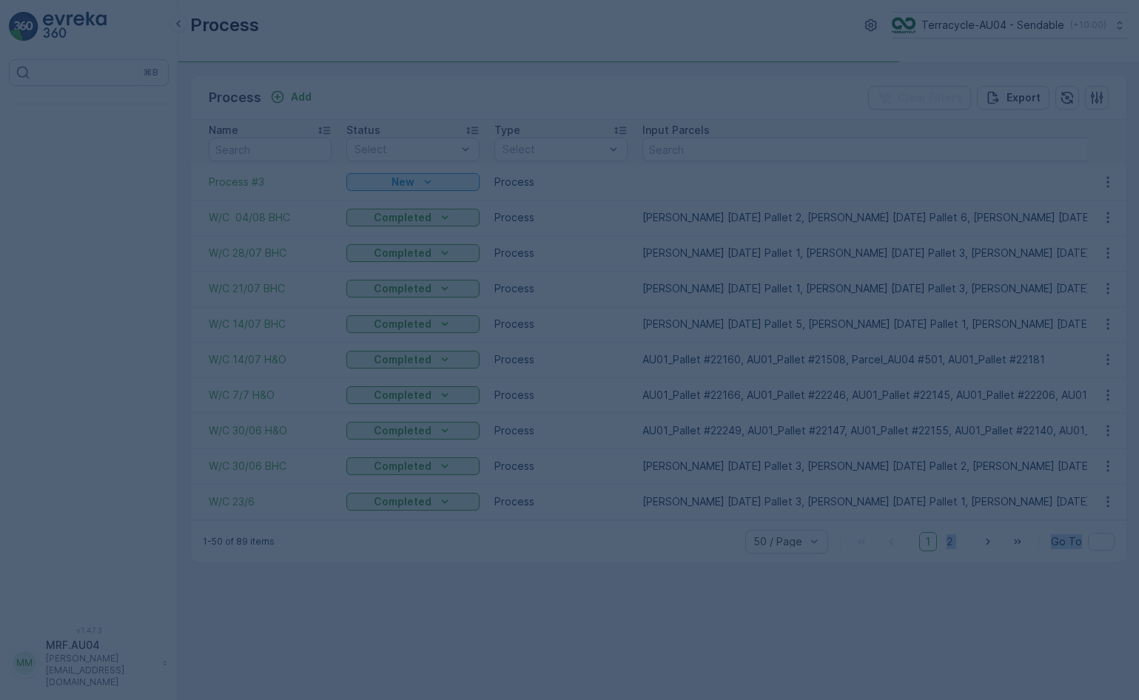
drag, startPoint x: 795, startPoint y: 410, endPoint x: 928, endPoint y: 700, distance: 319.1
click at [928, 699] on html "⌘B v 1.47.3 MM MRF.AU04 [PERSON_NAME][EMAIL_ADDRESS][DOMAIN_NAME] Process Terra…" at bounding box center [569, 350] width 1139 height 700
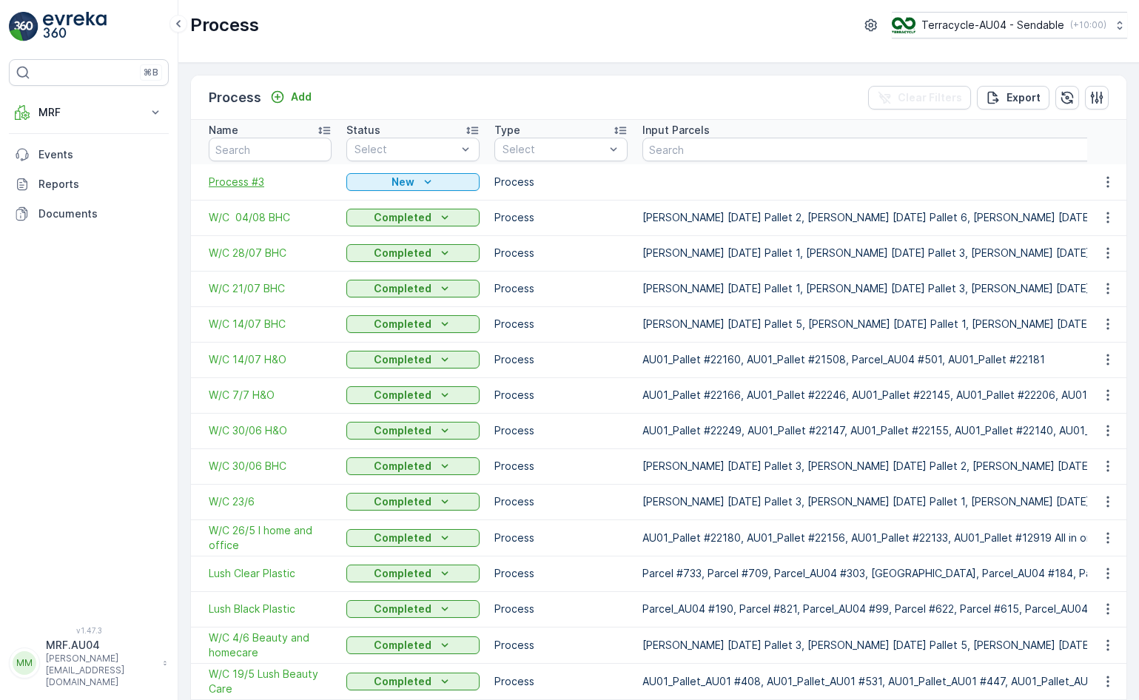
click at [242, 182] on span "Process #3" at bounding box center [270, 182] width 123 height 15
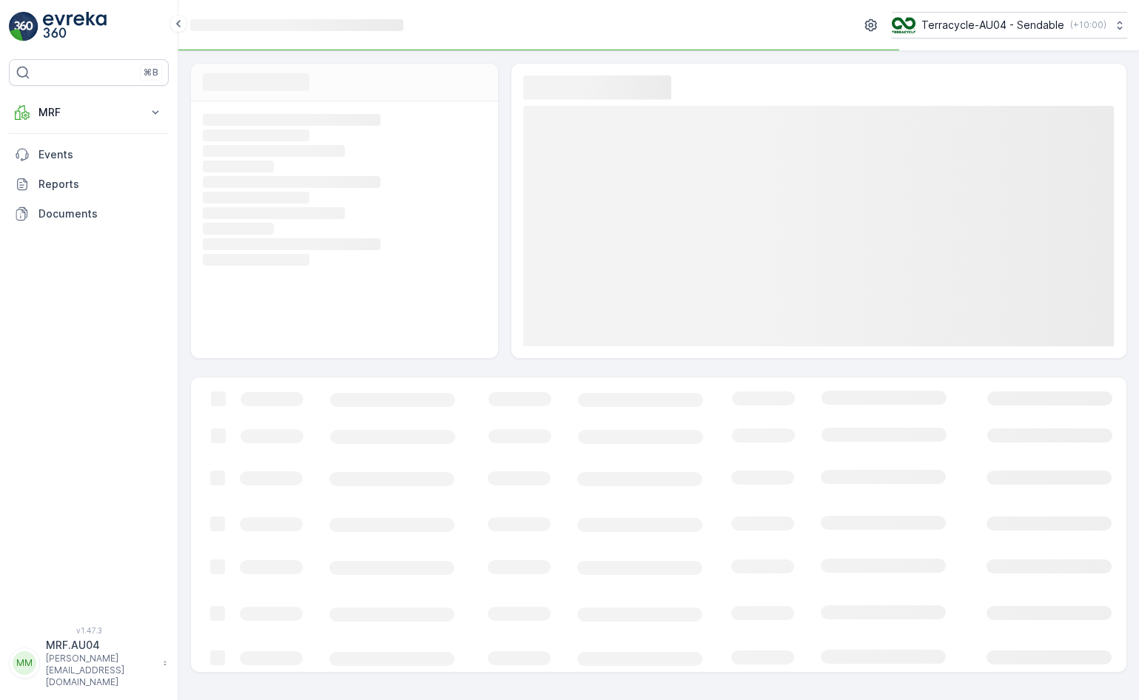
click at [891, 176] on rect at bounding box center [818, 226] width 591 height 240
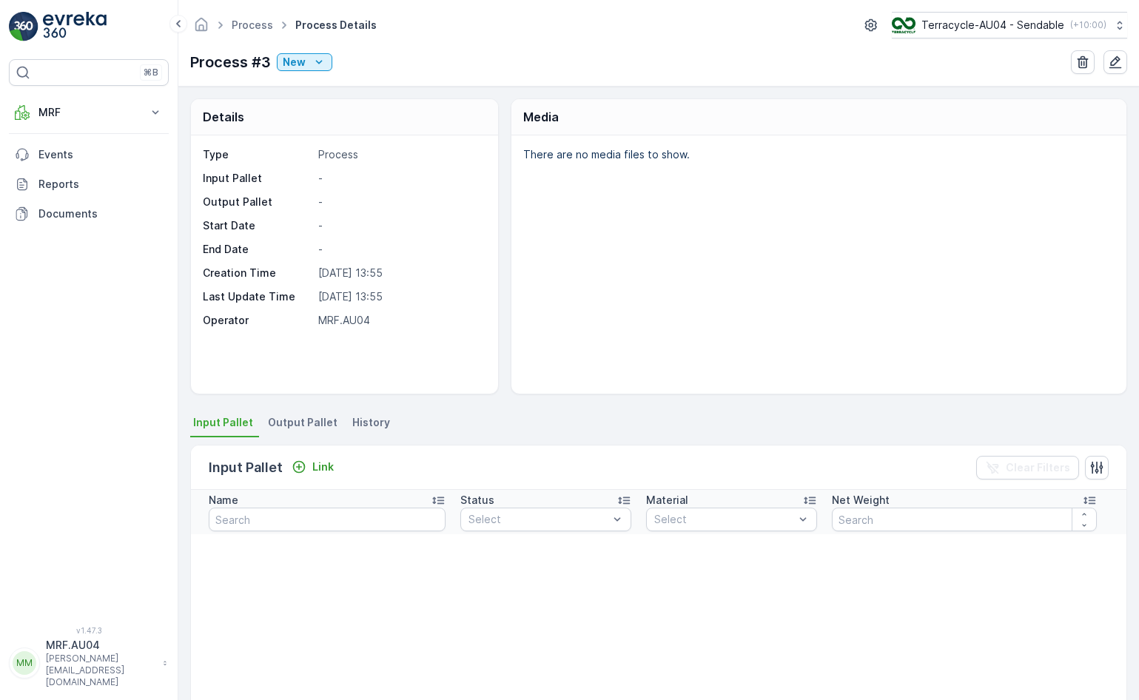
click at [245, 64] on p "Process #3" at bounding box center [230, 62] width 81 height 22
click at [298, 68] on p "New" at bounding box center [294, 62] width 23 height 15
click at [561, 41] on div "Process Process Details Terracycle-AU04 - Sendable ( +10:00 ) Process #3 New" at bounding box center [658, 43] width 960 height 87
click at [1117, 62] on icon "button" at bounding box center [1115, 62] width 15 height 15
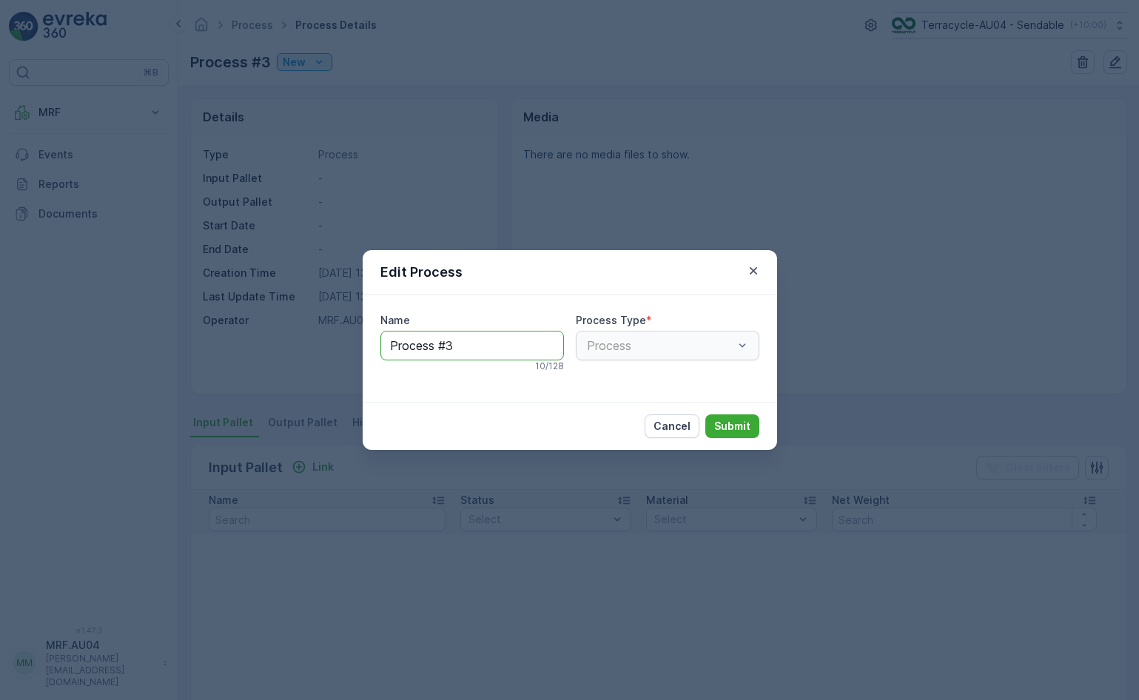
drag, startPoint x: 466, startPoint y: 348, endPoint x: 314, endPoint y: 344, distance: 152.5
click at [314, 344] on div "Edit Process Name Process #3 10 / 128 Process Type * Process Cancel Submit" at bounding box center [569, 350] width 1139 height 700
type input "w"
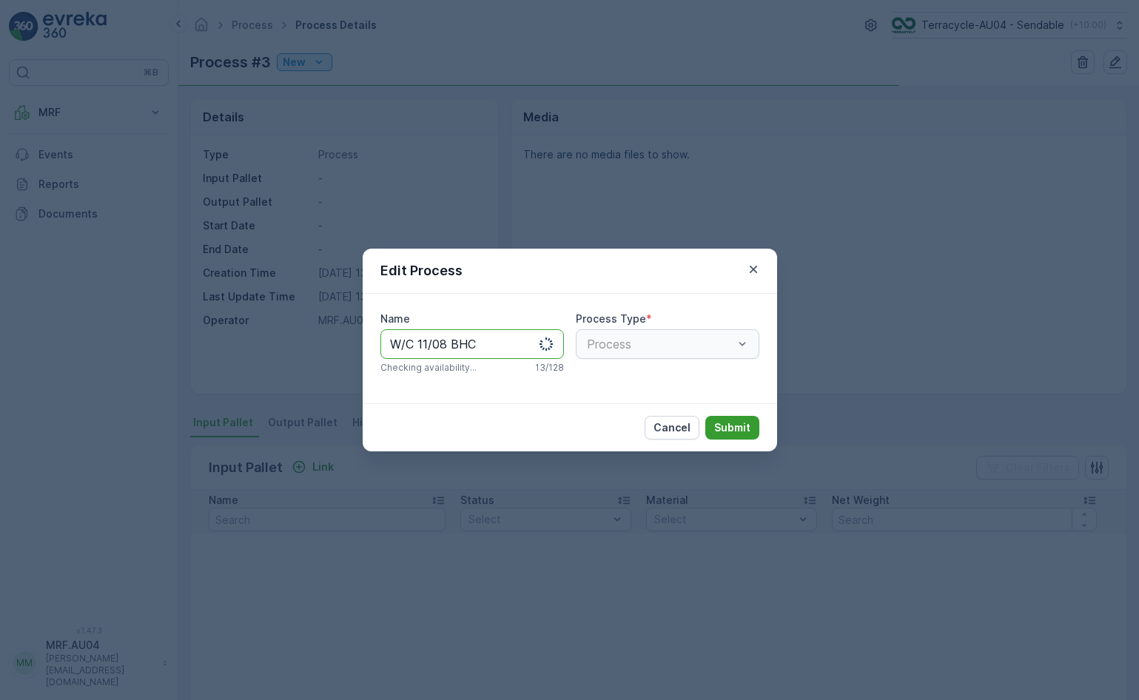
type input "W/C 11/08 BHC"
click at [744, 431] on p "Submit" at bounding box center [732, 427] width 36 height 15
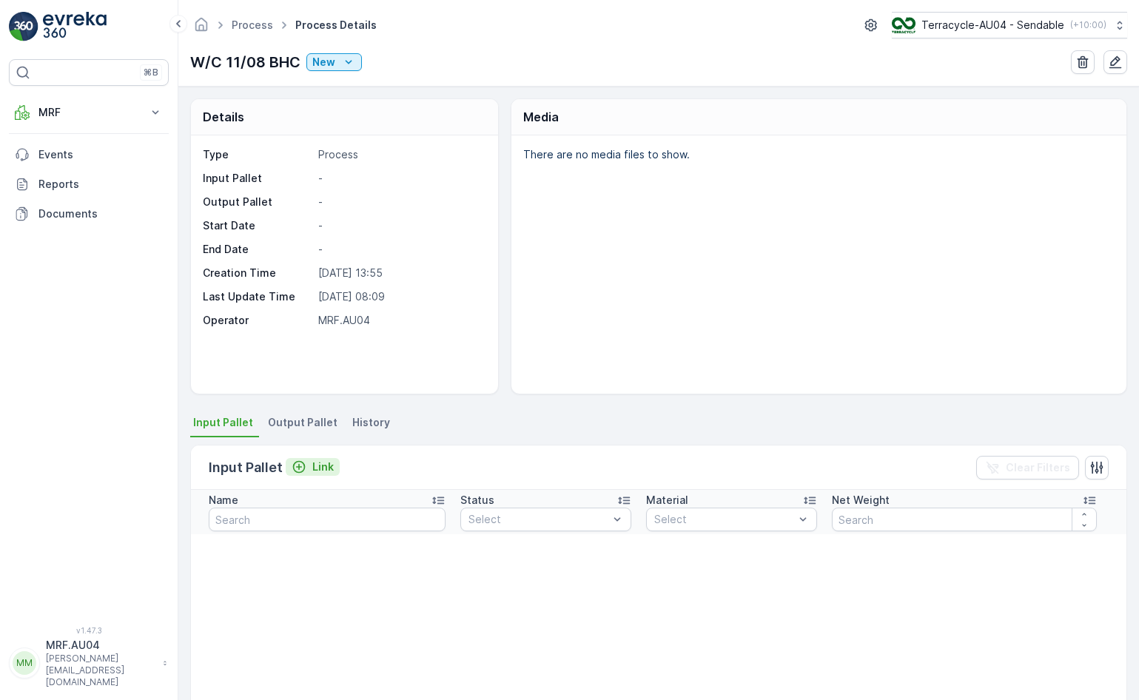
click at [312, 461] on p "Link" at bounding box center [322, 466] width 21 height 15
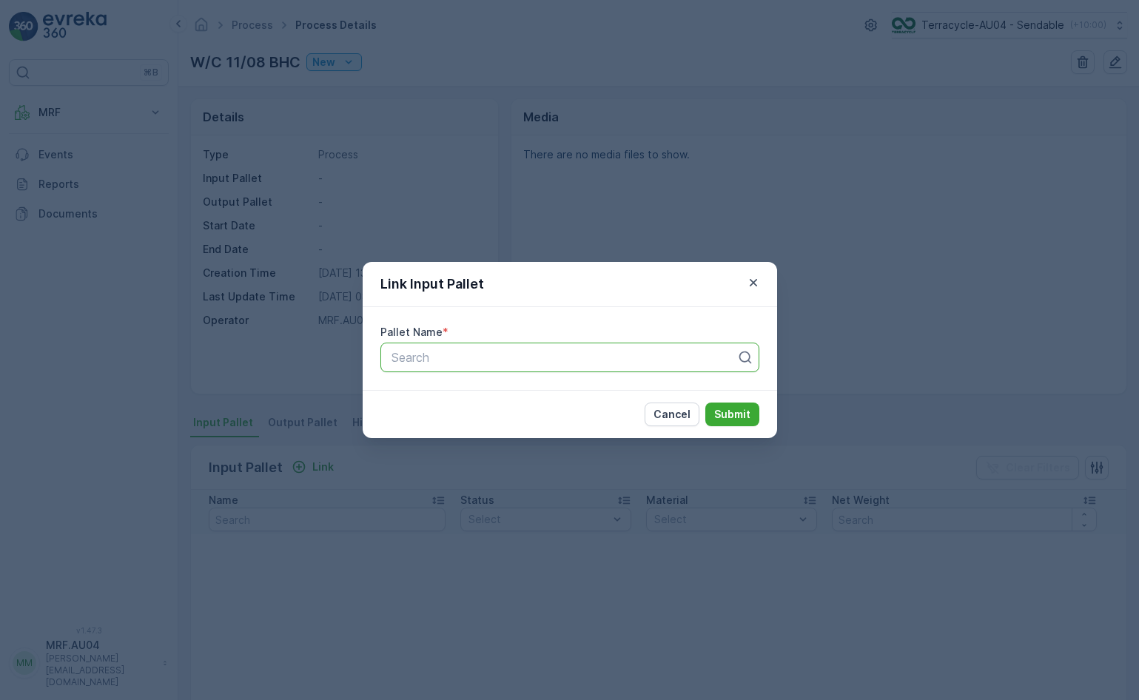
click at [429, 360] on div at bounding box center [564, 357] width 348 height 13
type input "[DATE]"
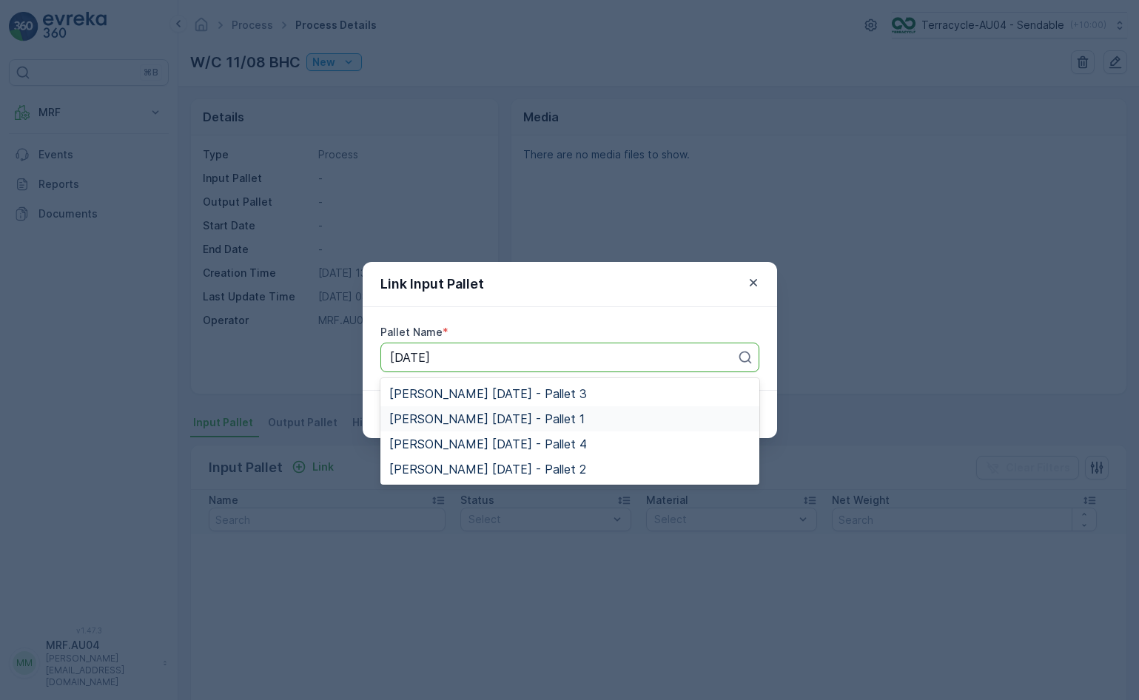
click at [418, 422] on span "[PERSON_NAME] [DATE] - Pallet 1" at bounding box center [486, 418] width 195 height 13
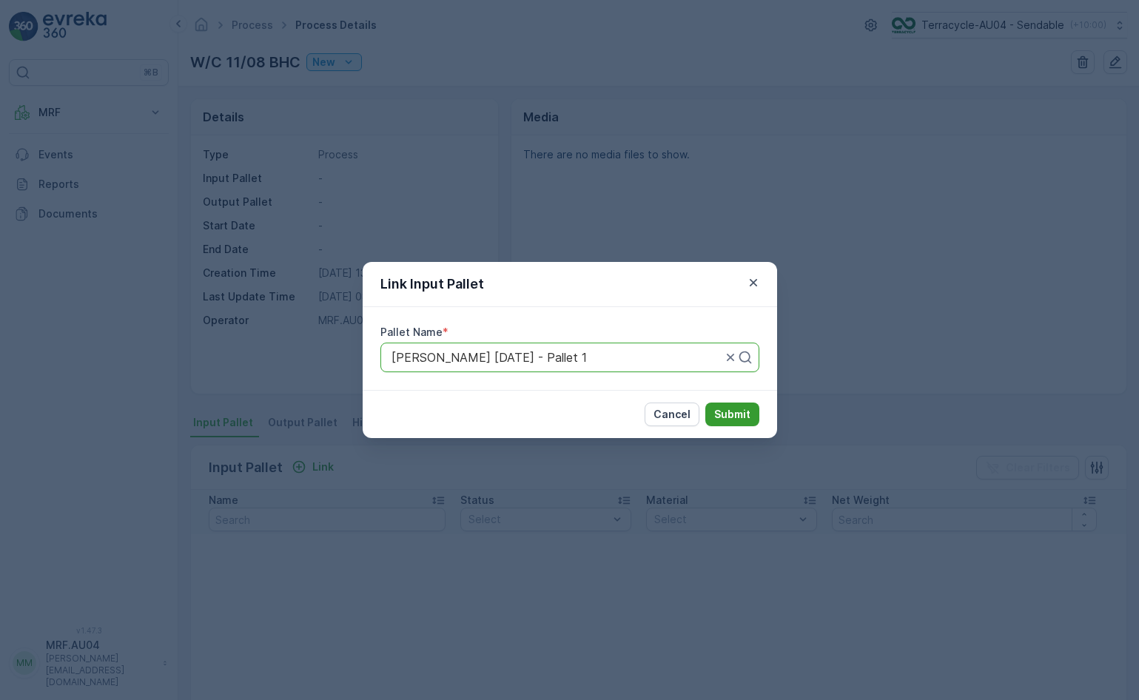
click at [739, 420] on p "Submit" at bounding box center [732, 414] width 36 height 15
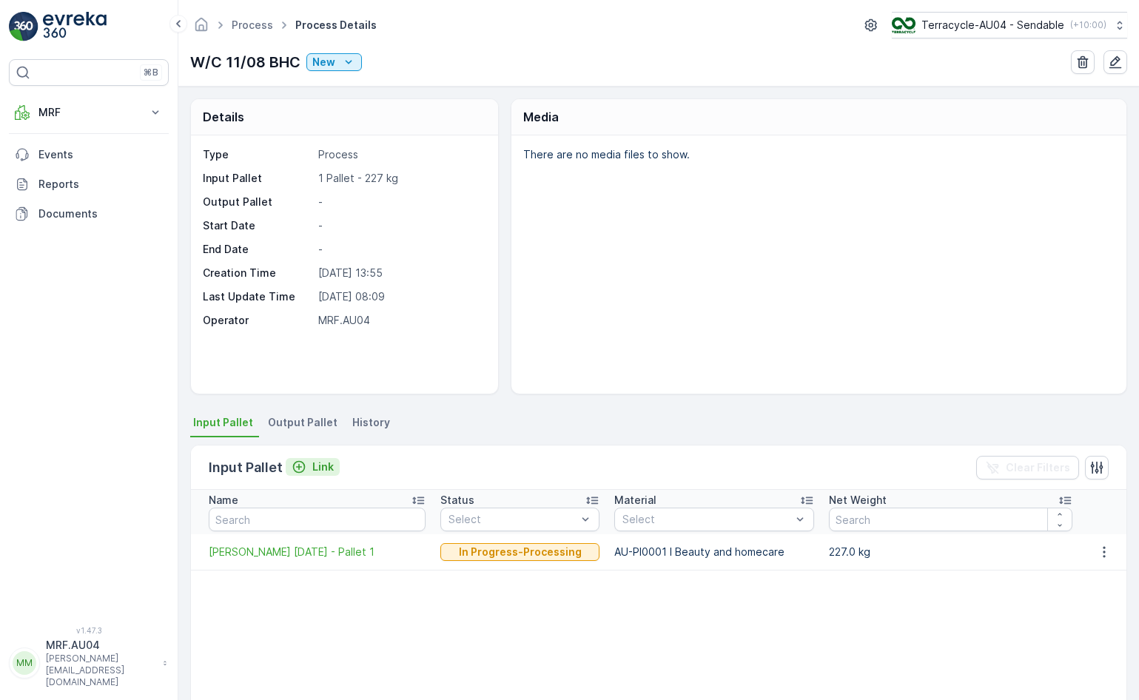
click at [324, 461] on p "Link" at bounding box center [322, 466] width 21 height 15
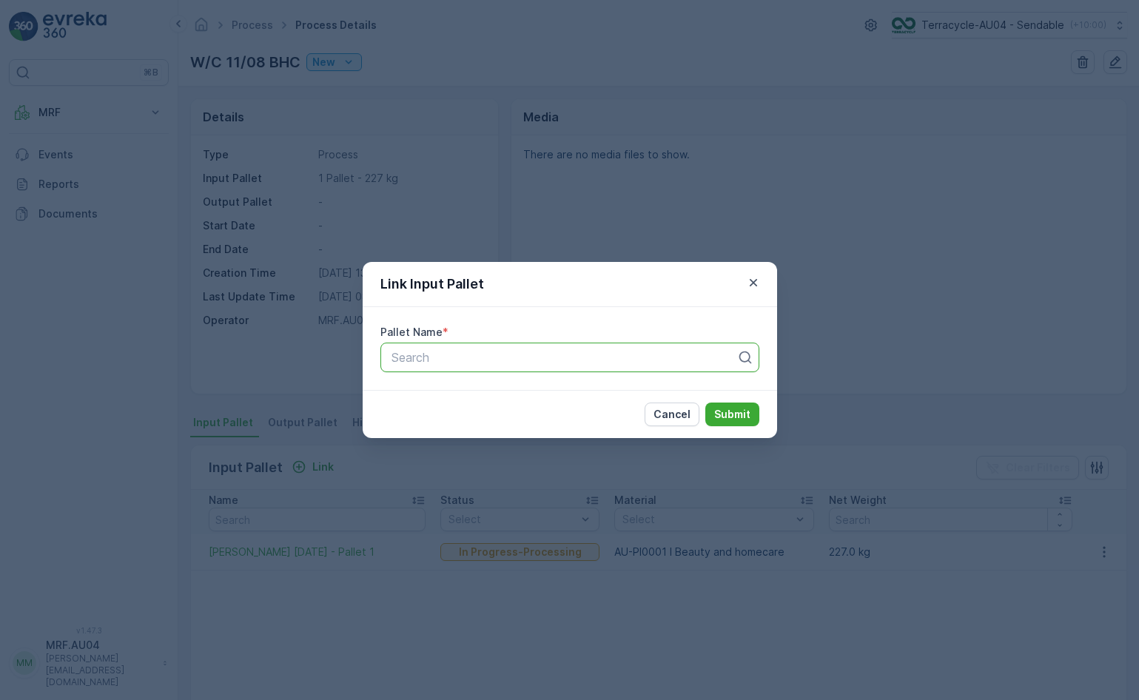
click at [476, 368] on div "Search" at bounding box center [569, 358] width 379 height 30
type input "[DATE]"
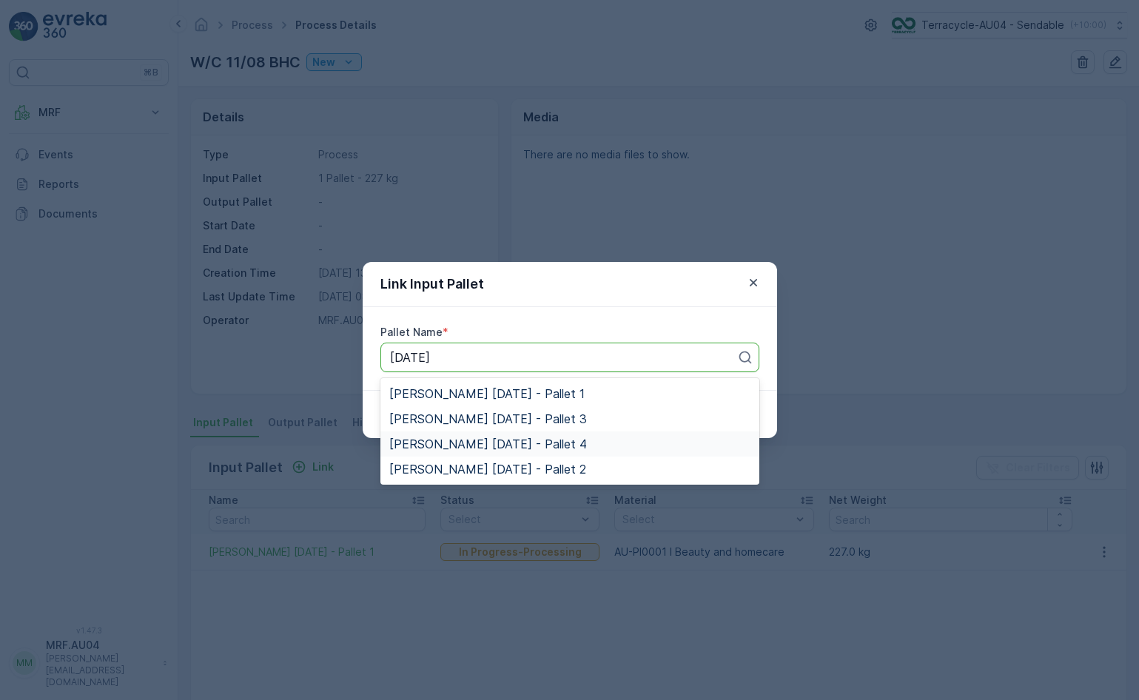
click at [508, 445] on span "[PERSON_NAME] [DATE] - Pallet 4" at bounding box center [488, 443] width 198 height 13
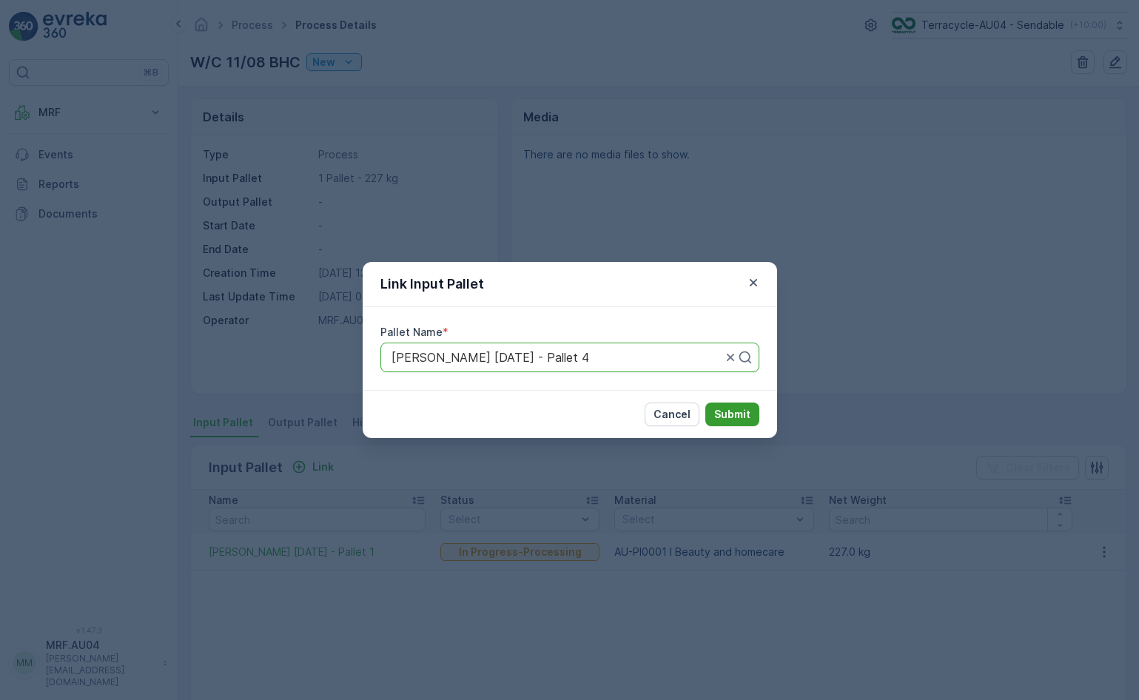
click at [733, 413] on p "Submit" at bounding box center [732, 414] width 36 height 15
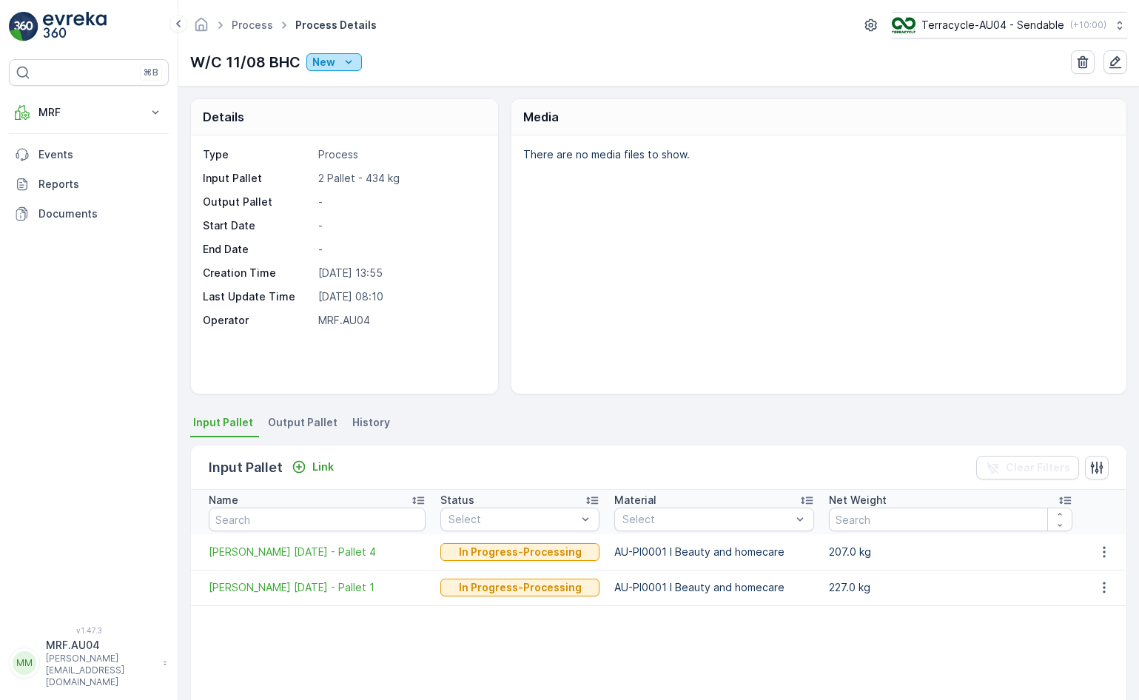
click at [317, 64] on p "New" at bounding box center [323, 62] width 23 height 15
click at [341, 109] on span "Ready" at bounding box center [330, 105] width 32 height 15
click at [342, 67] on icon "New" at bounding box center [348, 62] width 15 height 15
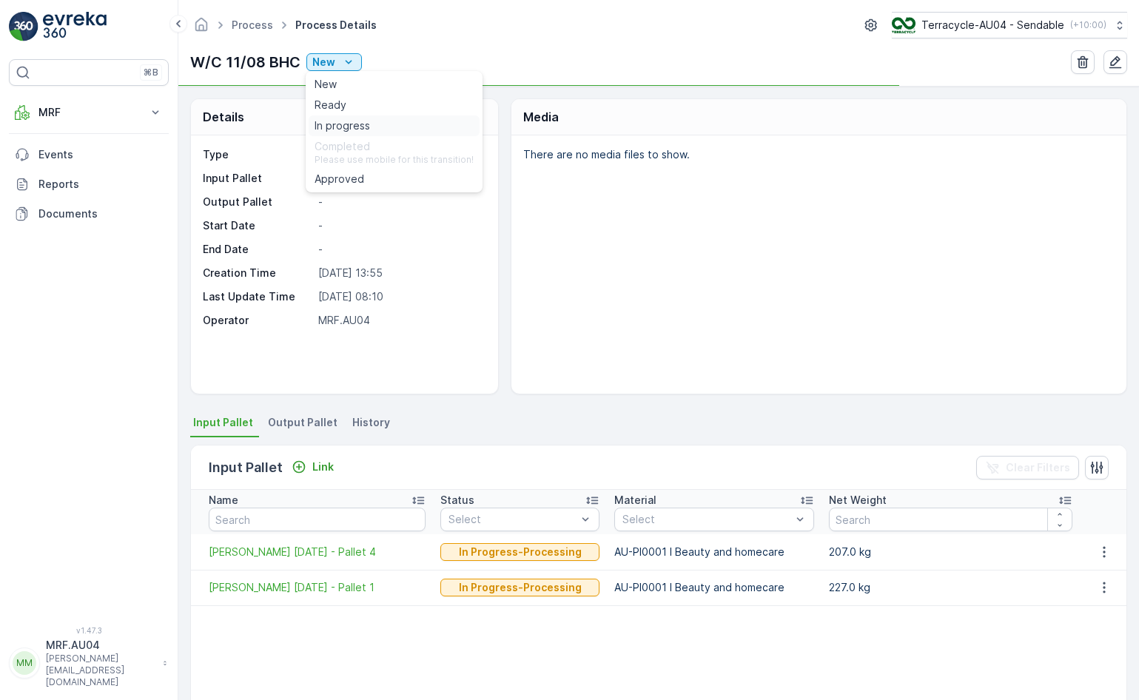
click at [348, 124] on span "In progress" at bounding box center [341, 125] width 55 height 15
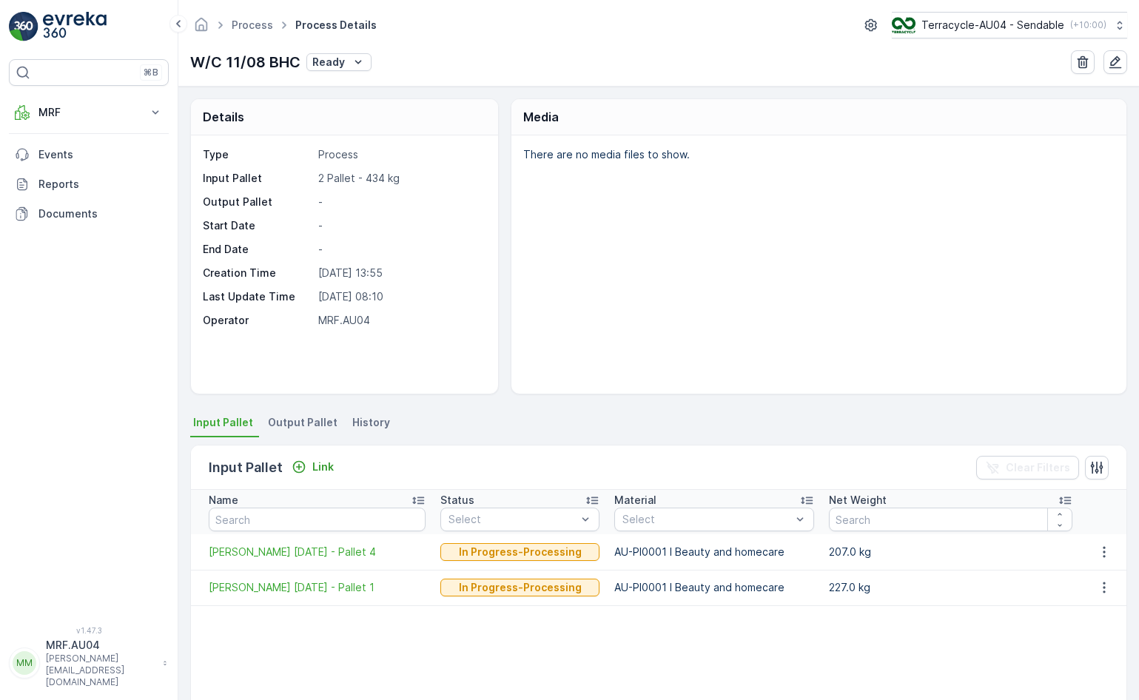
click at [881, 161] on p "There are no media files to show." at bounding box center [816, 154] width 587 height 15
click at [531, 268] on div "There are no media files to show." at bounding box center [818, 264] width 615 height 258
click at [294, 428] on span "Output Pallet" at bounding box center [303, 422] width 70 height 15
